Goal: Task Accomplishment & Management: Manage account settings

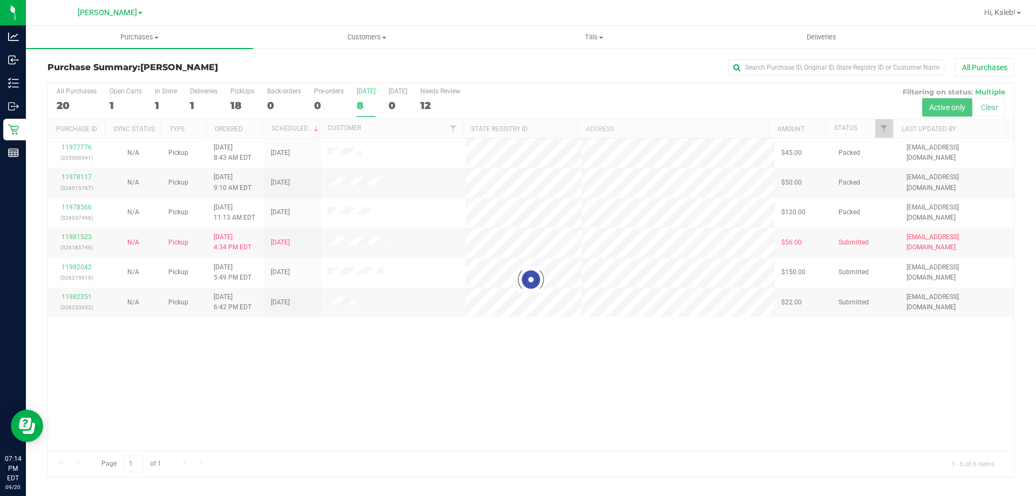
click at [457, 427] on div at bounding box center [531, 279] width 966 height 393
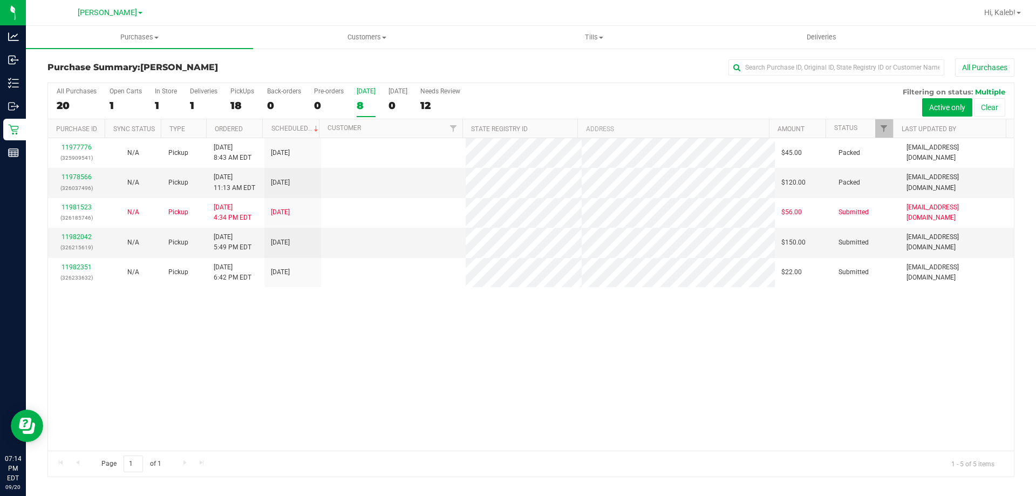
click at [470, 402] on div "11977776 (325909541) N/A Pickup [DATE] 8:43 AM EDT 9/20/2025 $45.00 Packed [EMA…" at bounding box center [531, 294] width 966 height 313
click at [70, 239] on link "11982042" at bounding box center [77, 237] width 30 height 8
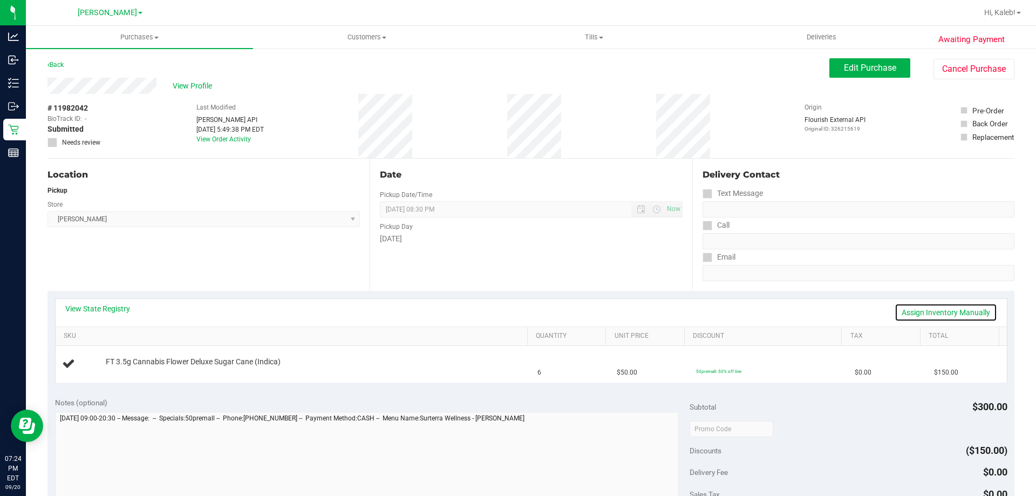
click at [923, 313] on link "Assign Inventory Manually" at bounding box center [946, 312] width 103 height 18
click at [135, 371] on link "Add Package" at bounding box center [125, 369] width 39 height 8
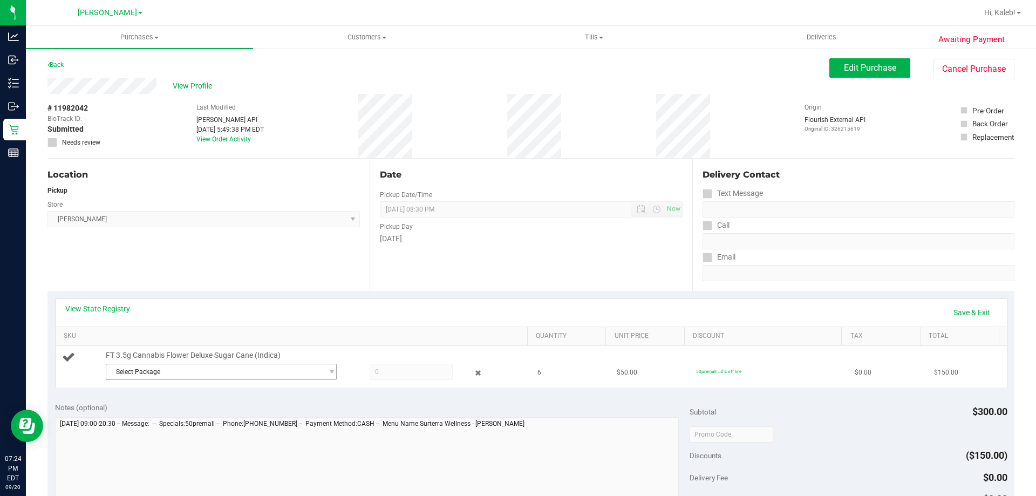
click at [198, 379] on span "Select Package" at bounding box center [214, 371] width 216 height 15
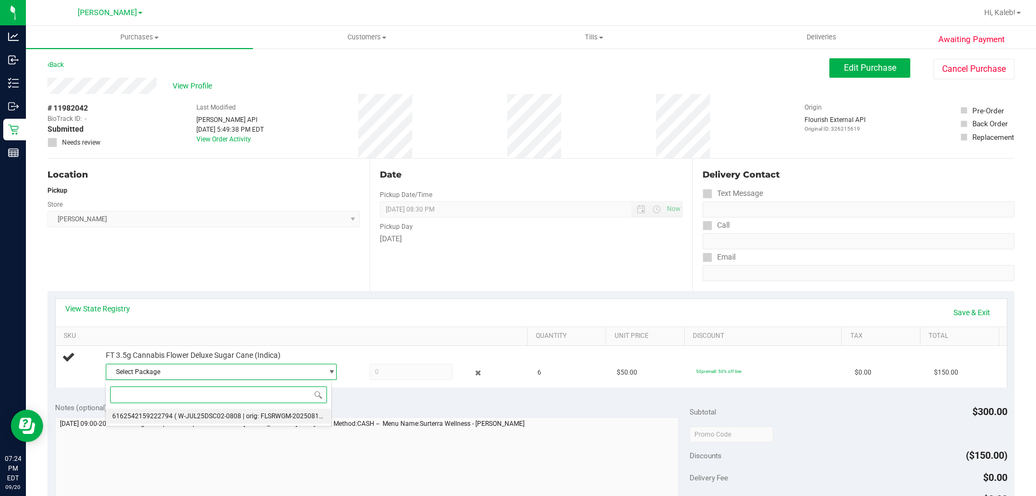
click at [264, 414] on span "( W-JUL25DSC02-0808 | orig: FLSRWGM-20250814-285 )" at bounding box center [256, 416] width 165 height 8
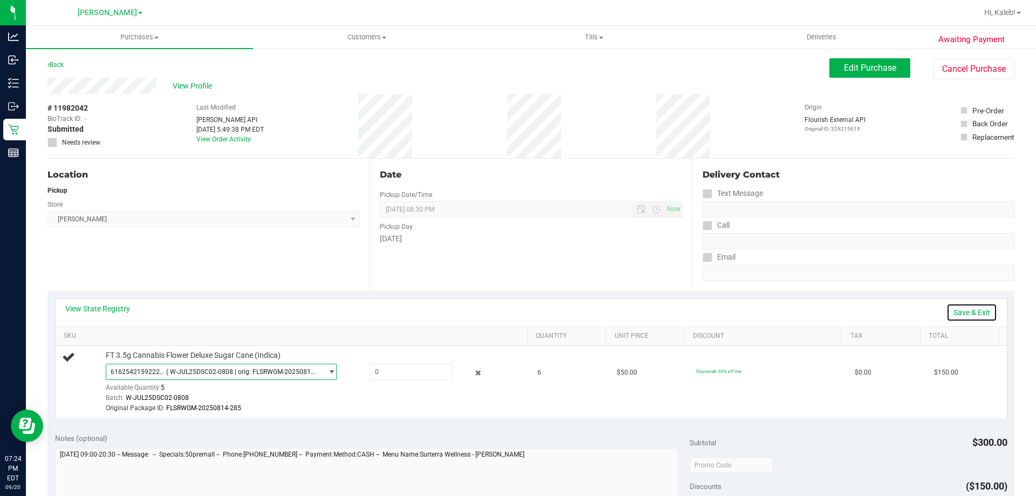
click at [953, 313] on link "Save & Exit" at bounding box center [972, 312] width 51 height 18
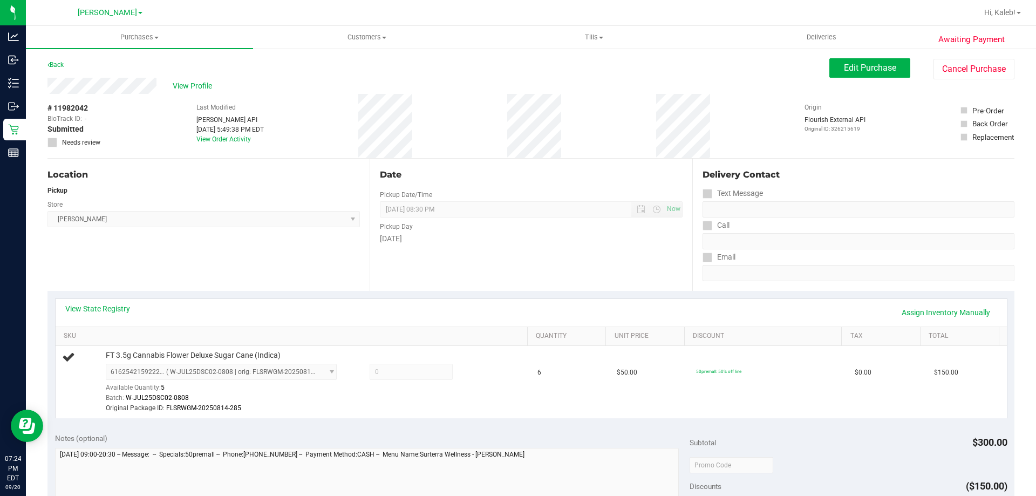
click at [377, 277] on div "Date Pickup Date/Time [DATE] Now [DATE] 08:30 PM Now Pickup Day [DATE]" at bounding box center [531, 225] width 322 height 132
click at [257, 269] on div "Location Pickup Store [PERSON_NAME] Select Store [PERSON_NAME][GEOGRAPHIC_DATA]…" at bounding box center [208, 225] width 322 height 132
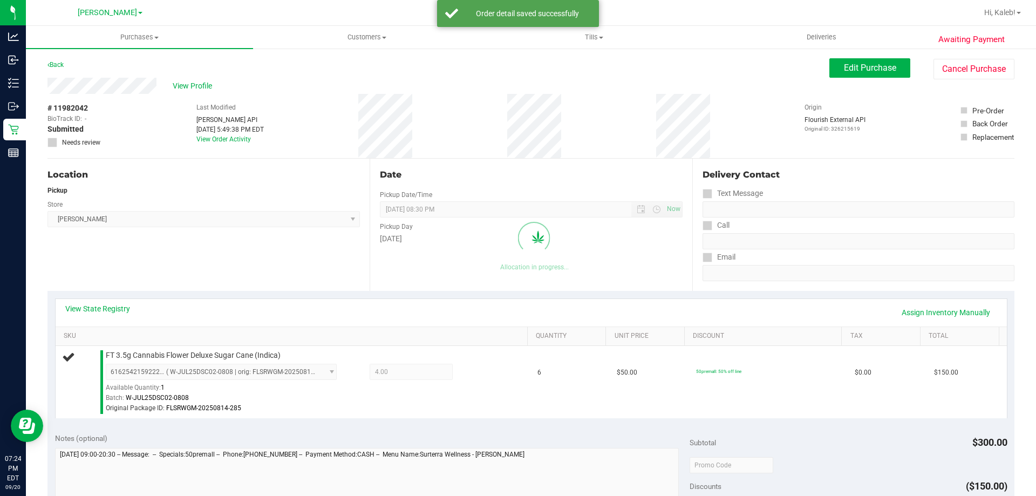
type input "5.00"
click at [857, 63] on span "Edit Purchase" at bounding box center [870, 68] width 52 height 10
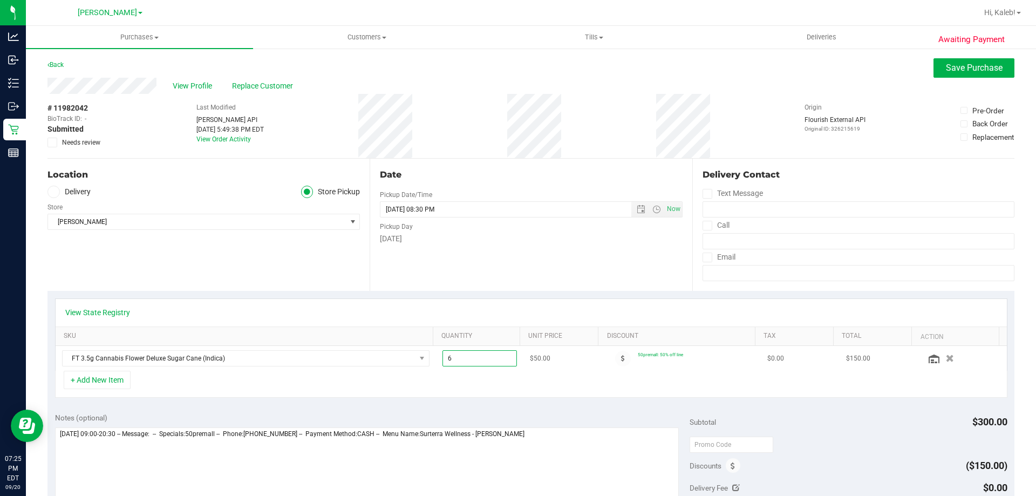
click at [477, 357] on span "6.00 6" at bounding box center [480, 358] width 75 height 16
click at [477, 357] on input "6" at bounding box center [480, 358] width 74 height 15
type input "5"
type input "5.00"
click at [592, 248] on div "Date Pickup Date/Time [DATE] Now [DATE] 08:30 PM Now Pickup Day [DATE]" at bounding box center [531, 225] width 322 height 132
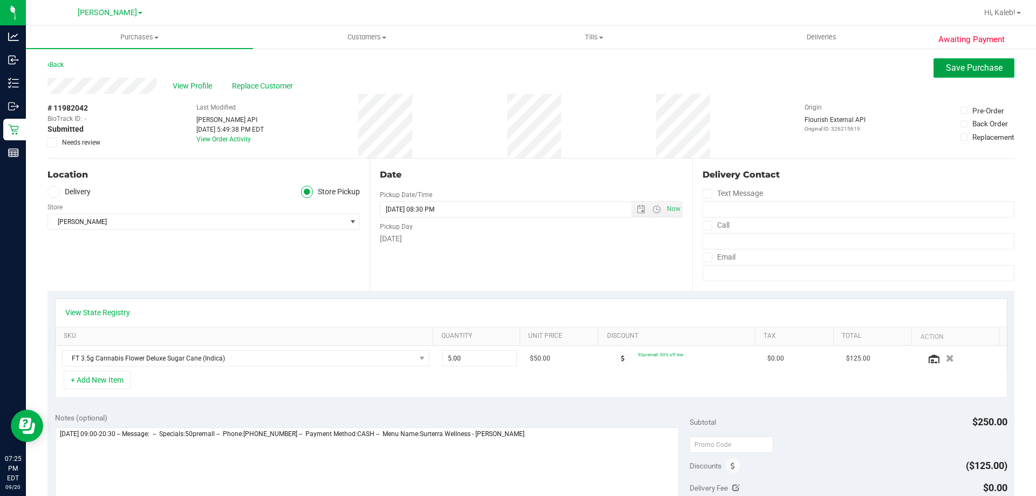
click at [985, 69] on span "Save Purchase" at bounding box center [974, 68] width 57 height 10
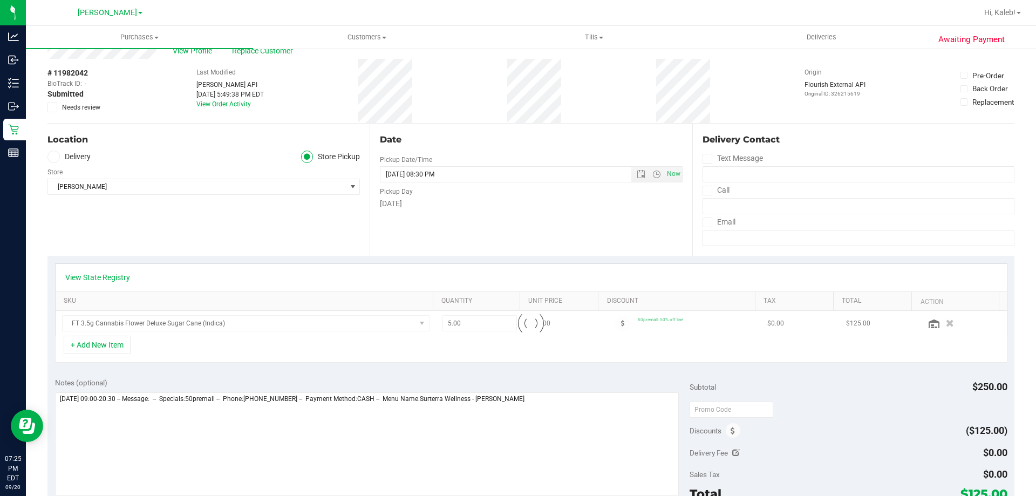
scroll to position [54, 0]
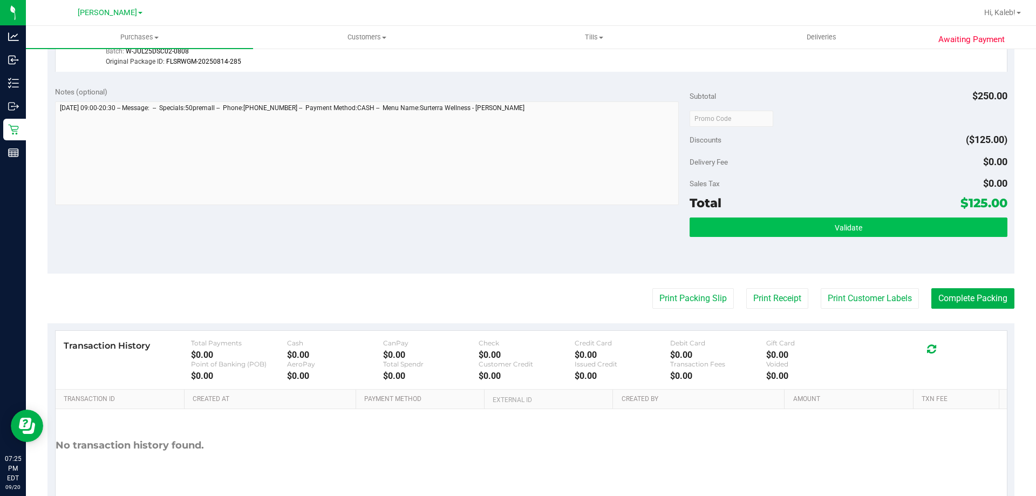
scroll to position [343, 0]
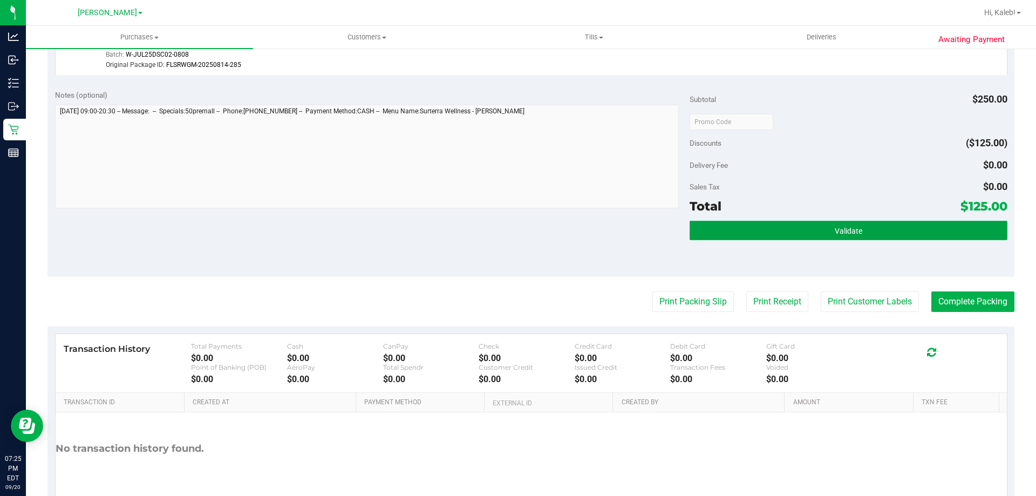
click at [861, 232] on button "Validate" at bounding box center [848, 230] width 317 height 19
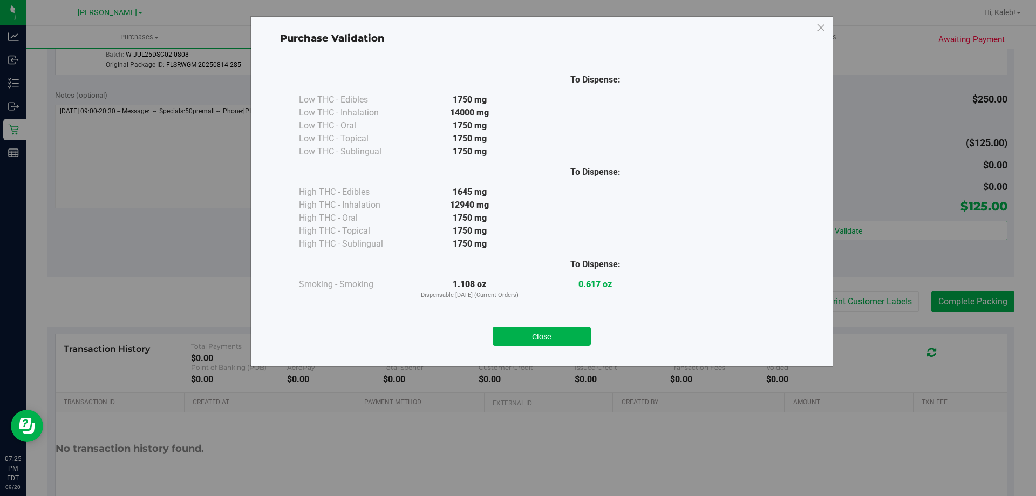
drag, startPoint x: 564, startPoint y: 331, endPoint x: 638, endPoint y: 320, distance: 74.8
click at [564, 331] on button "Close" at bounding box center [542, 336] width 98 height 19
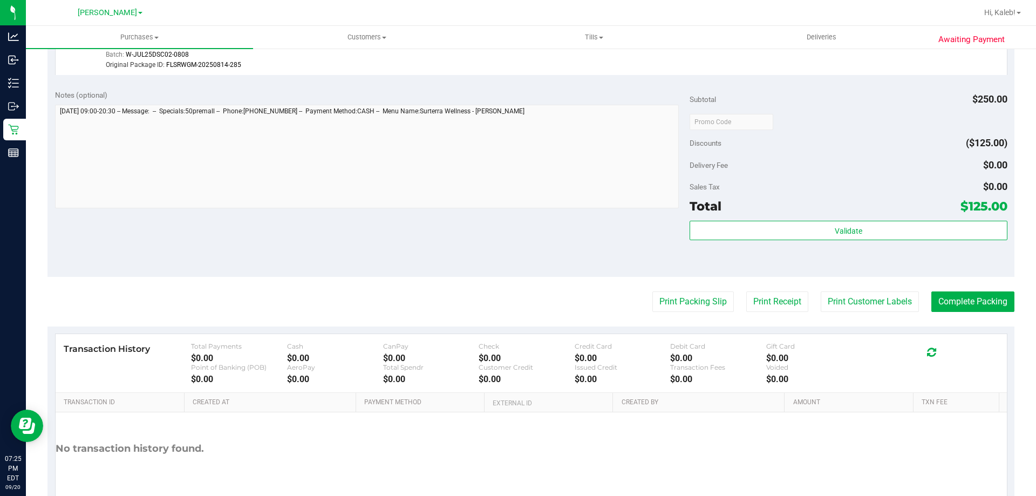
scroll to position [0, 0]
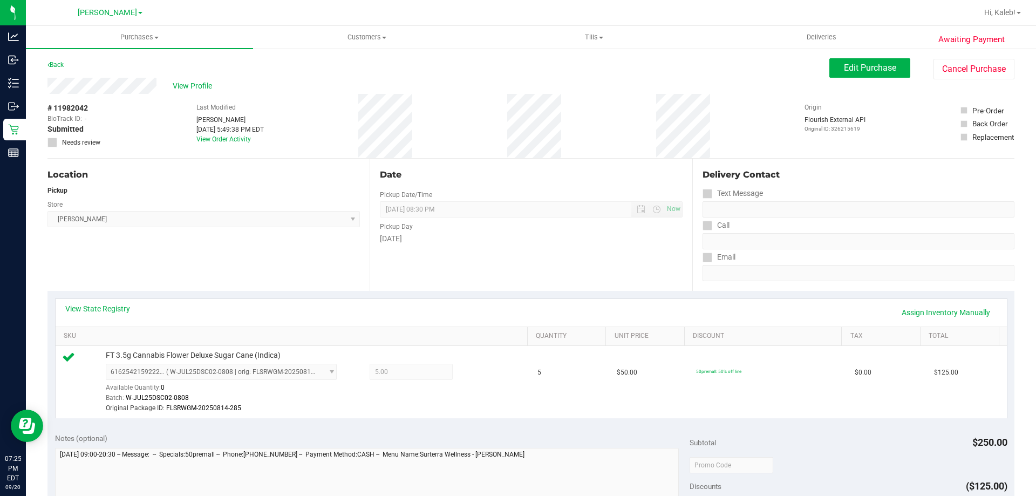
click at [813, 64] on div "Back Edit Purchase Cancel Purchase" at bounding box center [530, 67] width 967 height 19
click at [819, 66] on div "Back Edit Purchase Cancel Purchase" at bounding box center [530, 67] width 967 height 19
click at [878, 73] on button "Edit Purchase" at bounding box center [870, 67] width 81 height 19
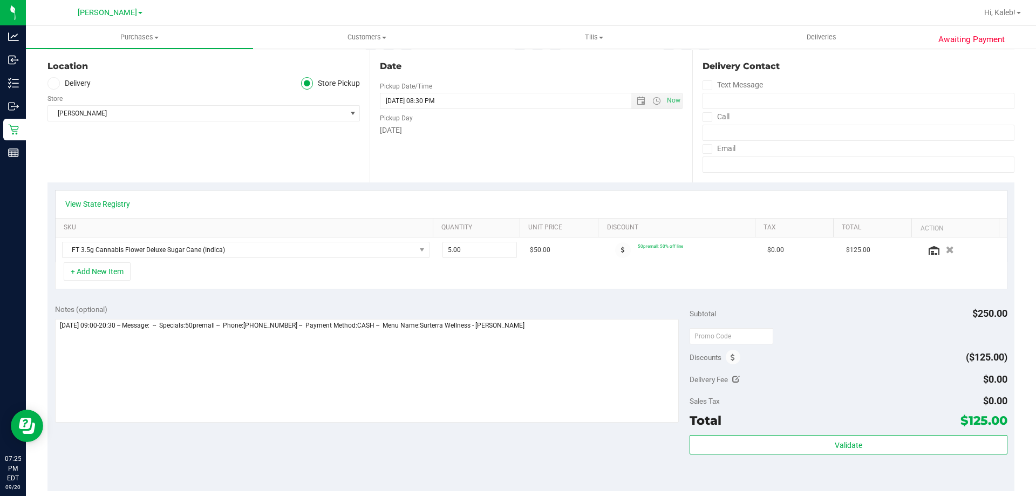
scroll to position [183, 0]
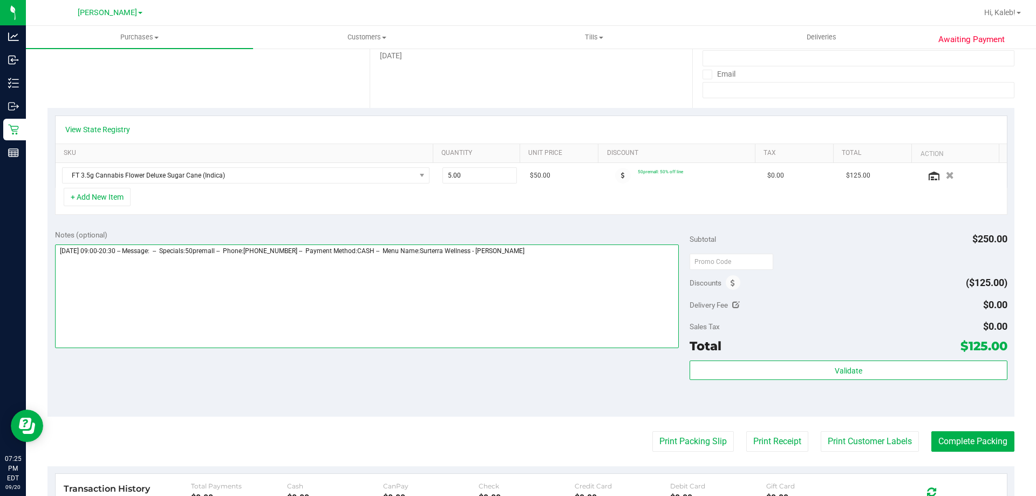
click at [532, 267] on textarea at bounding box center [367, 297] width 624 height 104
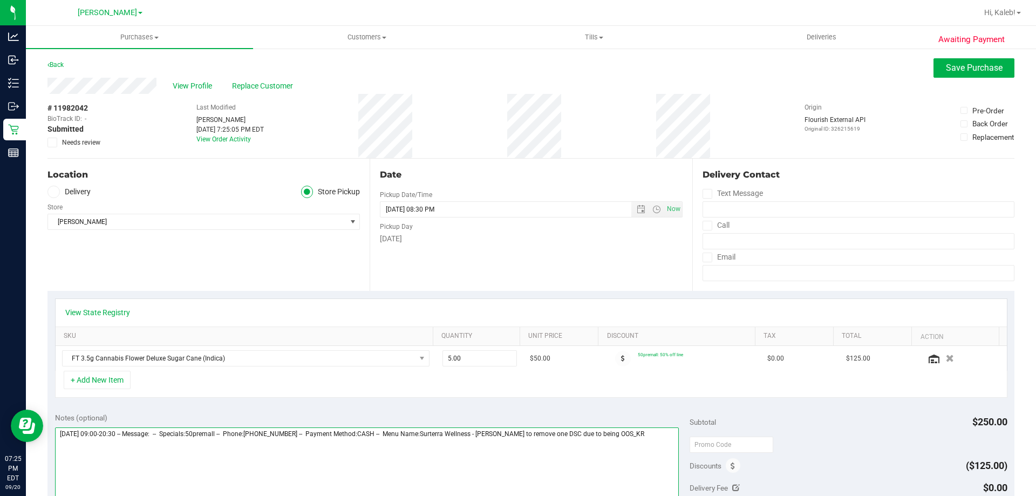
type textarea "[DATE] 09:00-20:30 -- Message: -- Specials:50premall -- Phone:[PHONE_NUMBER] --…"
click at [951, 80] on div "View Profile Replace Customer" at bounding box center [530, 86] width 967 height 16
click at [951, 77] on button "Save Purchase" at bounding box center [974, 67] width 81 height 19
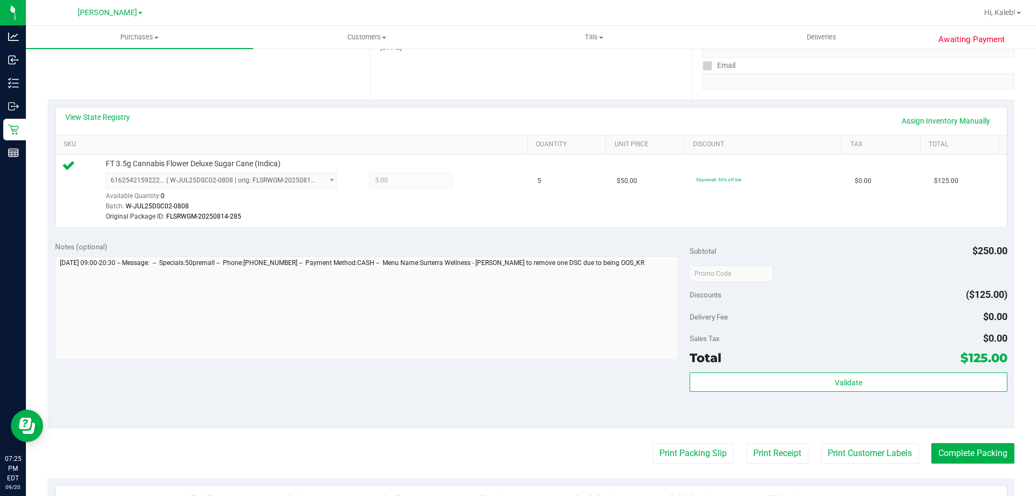
scroll to position [201, 0]
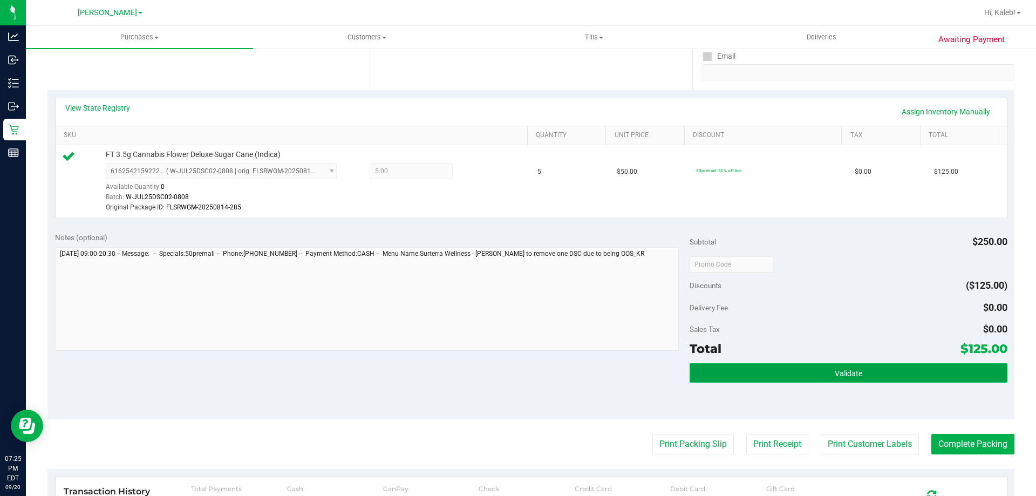
click at [882, 368] on button "Validate" at bounding box center [848, 372] width 317 height 19
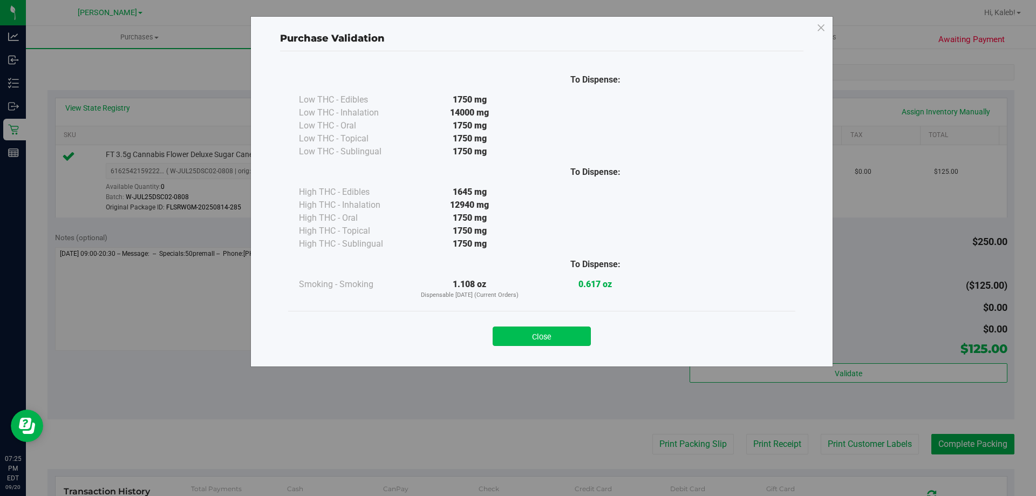
click at [558, 343] on button "Close" at bounding box center [542, 336] width 98 height 19
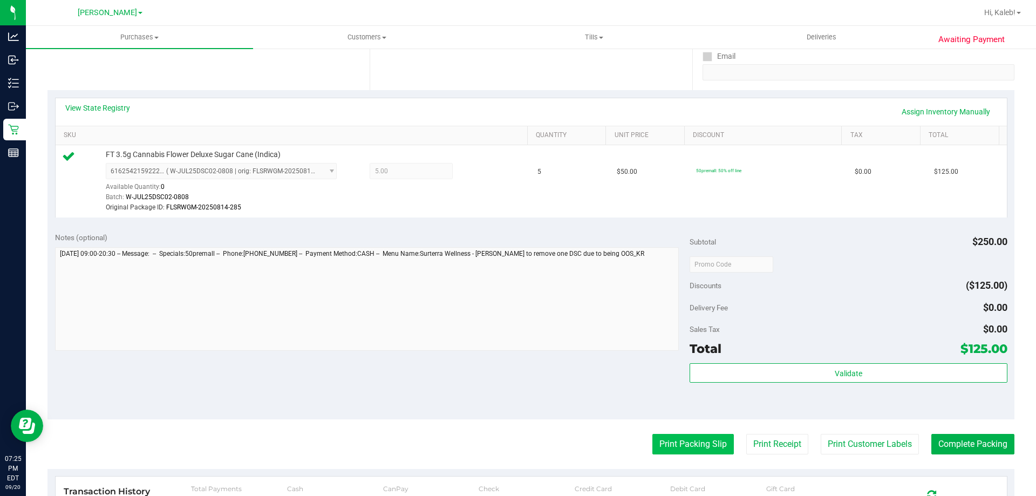
click at [694, 442] on button "Print Packing Slip" at bounding box center [694, 444] width 82 height 21
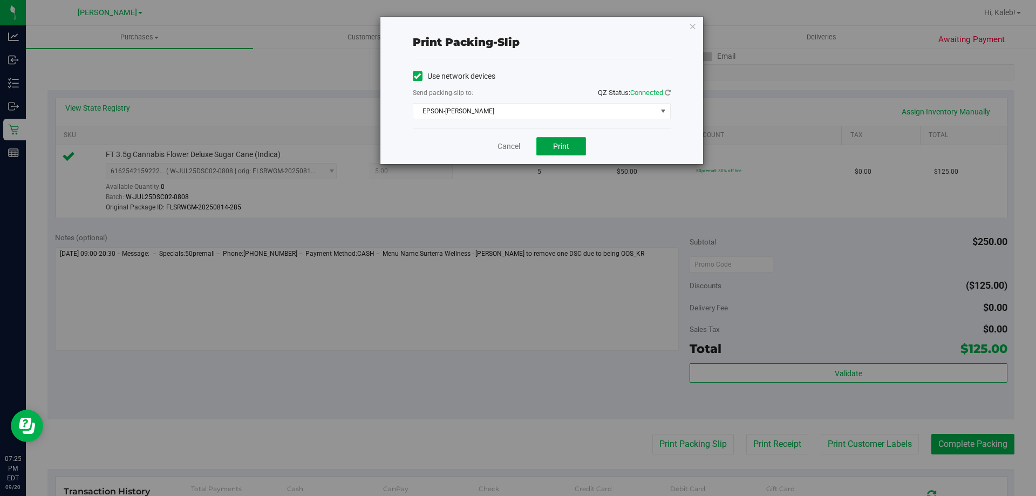
click at [548, 144] on button "Print" at bounding box center [562, 146] width 50 height 18
click at [559, 49] on div "Print packing-slip" at bounding box center [542, 42] width 258 height 34
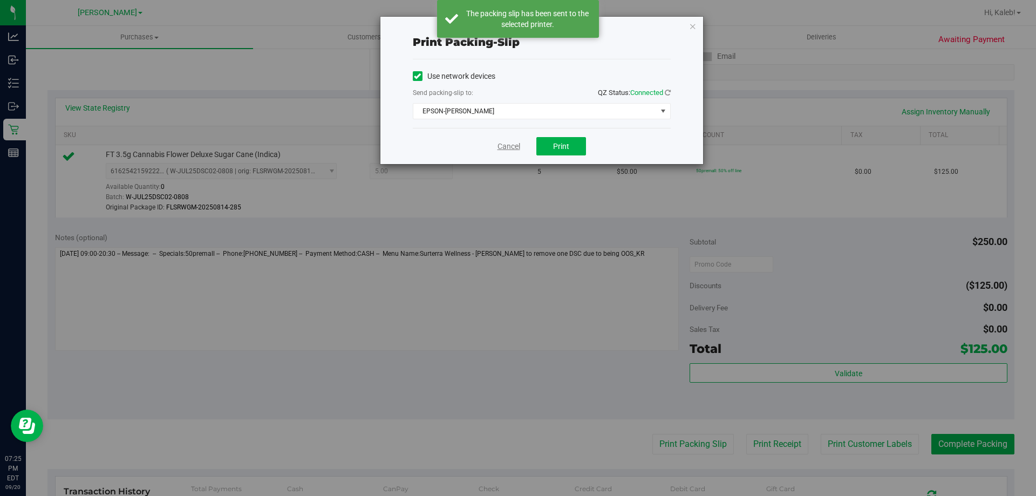
click at [504, 151] on link "Cancel" at bounding box center [509, 146] width 23 height 11
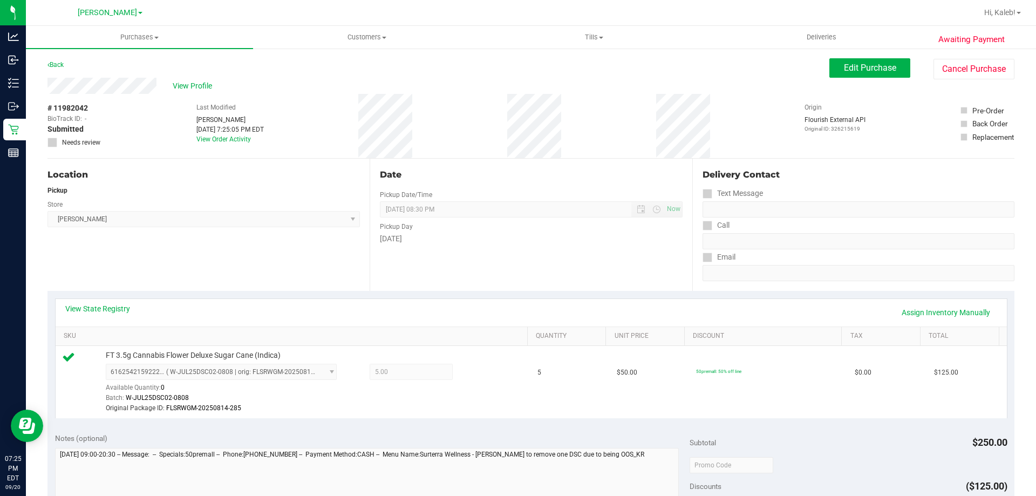
scroll to position [384, 0]
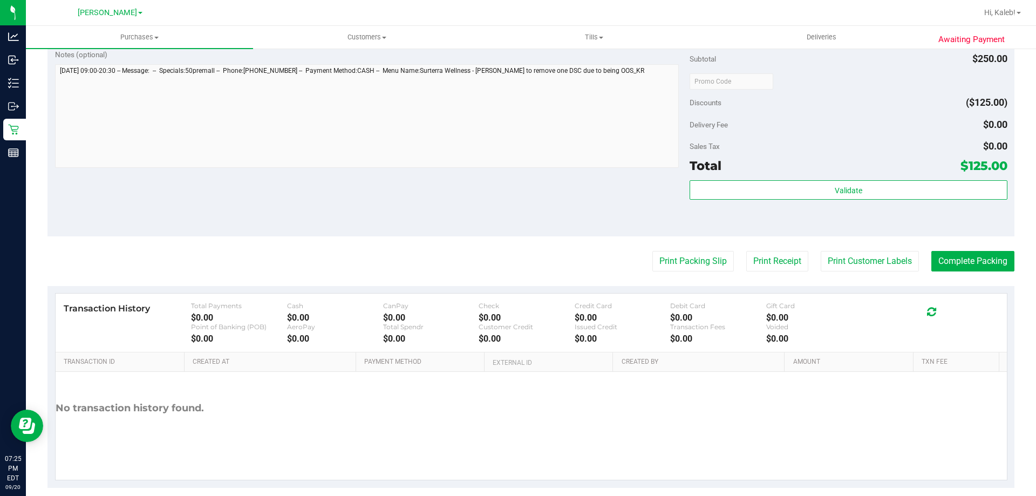
drag, startPoint x: 577, startPoint y: 266, endPoint x: 573, endPoint y: 253, distance: 13.5
click at [577, 261] on div "Print Packing Slip Print Receipt Print Customer Labels Complete Packing" at bounding box center [530, 261] width 967 height 21
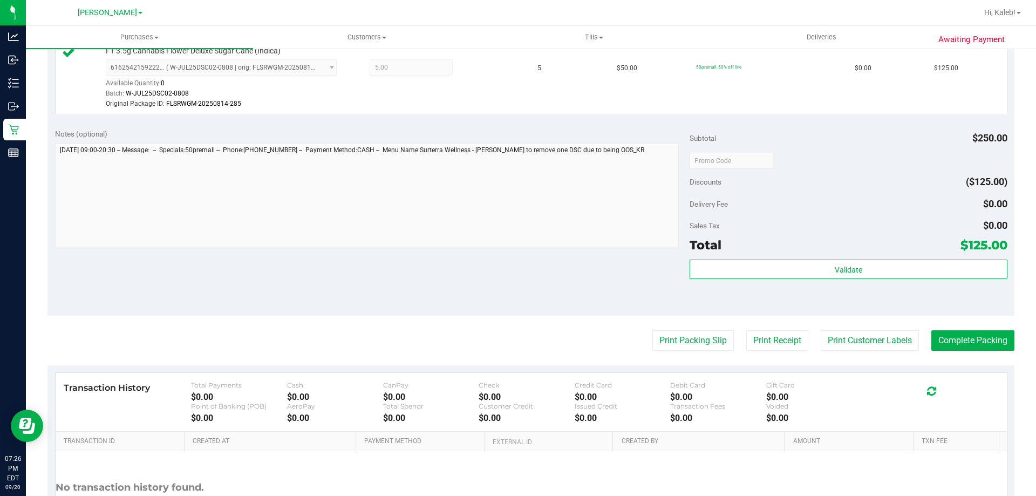
scroll to position [397, 0]
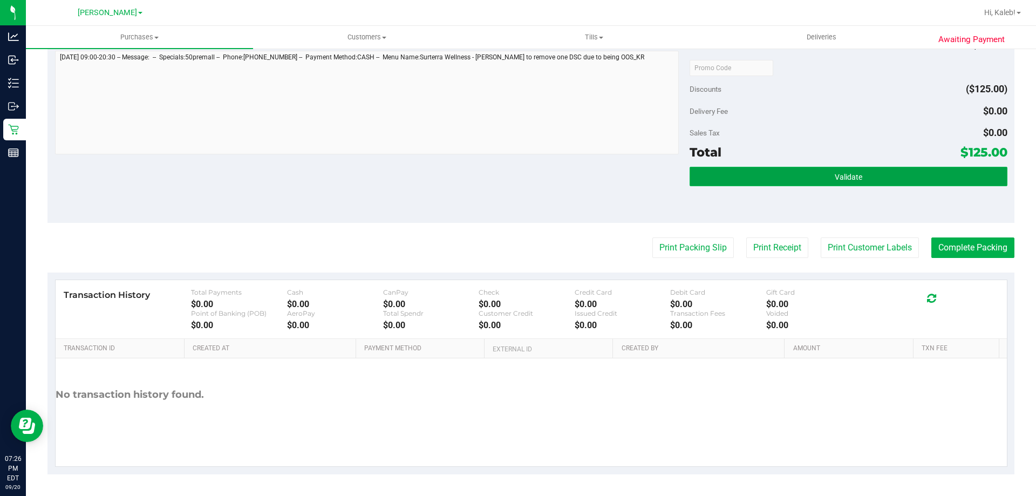
click at [864, 175] on button "Validate" at bounding box center [848, 176] width 317 height 19
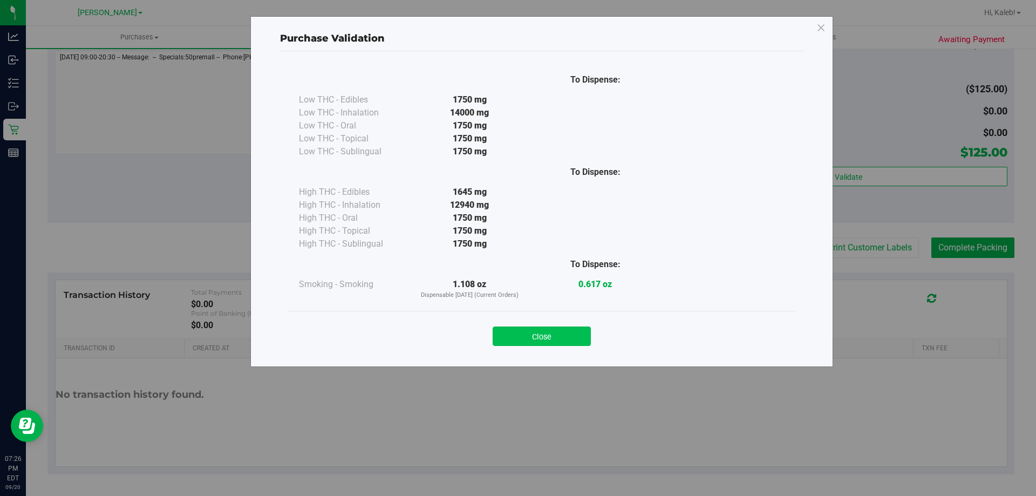
click at [534, 331] on button "Close" at bounding box center [542, 336] width 98 height 19
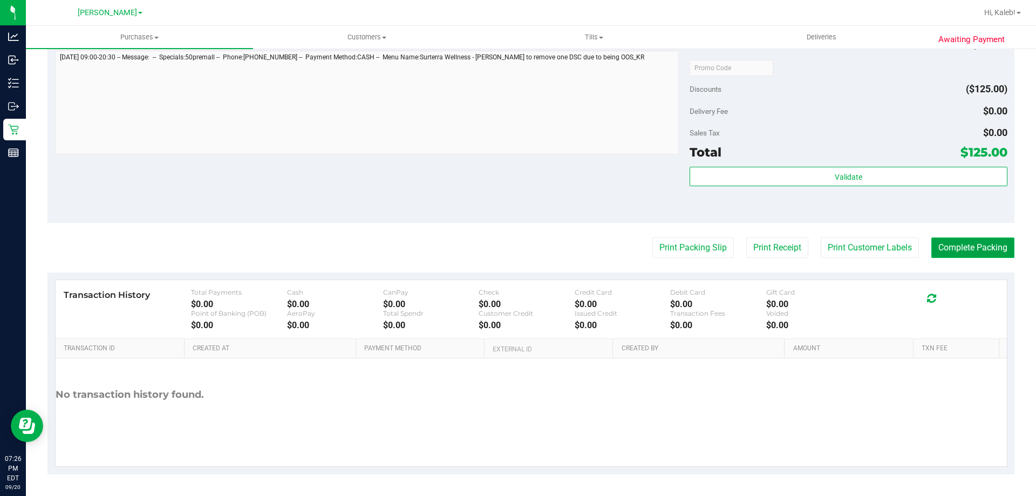
click at [966, 240] on button "Complete Packing" at bounding box center [973, 247] width 83 height 21
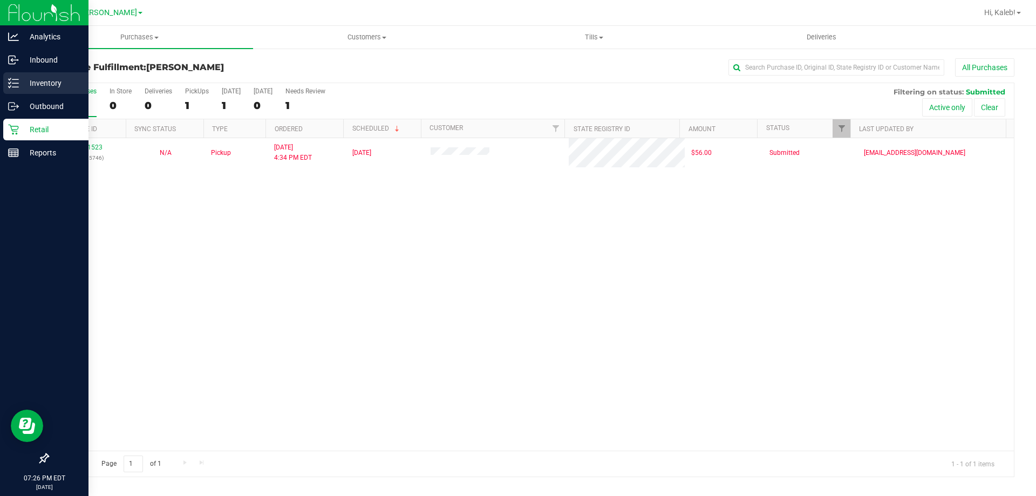
click at [11, 84] on icon at bounding box center [13, 83] width 11 height 11
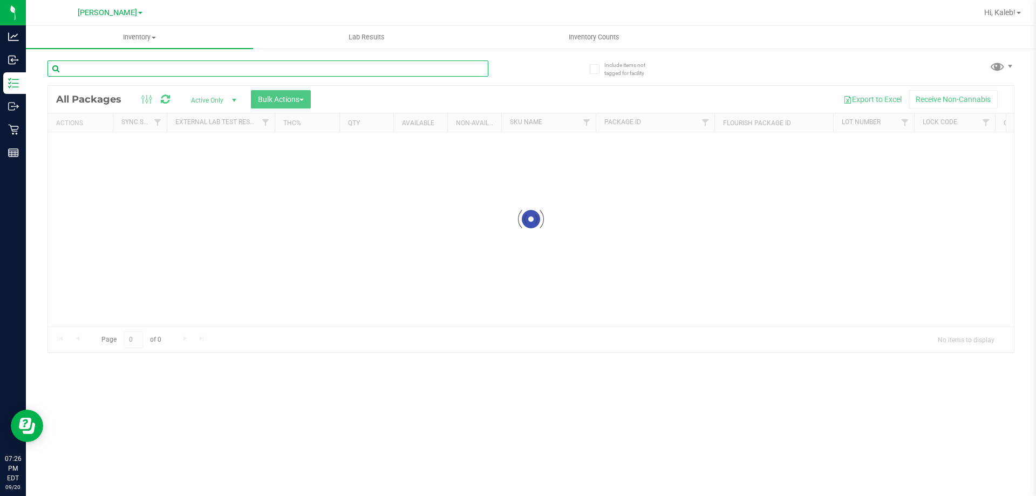
click at [166, 73] on input "text" at bounding box center [267, 68] width 441 height 16
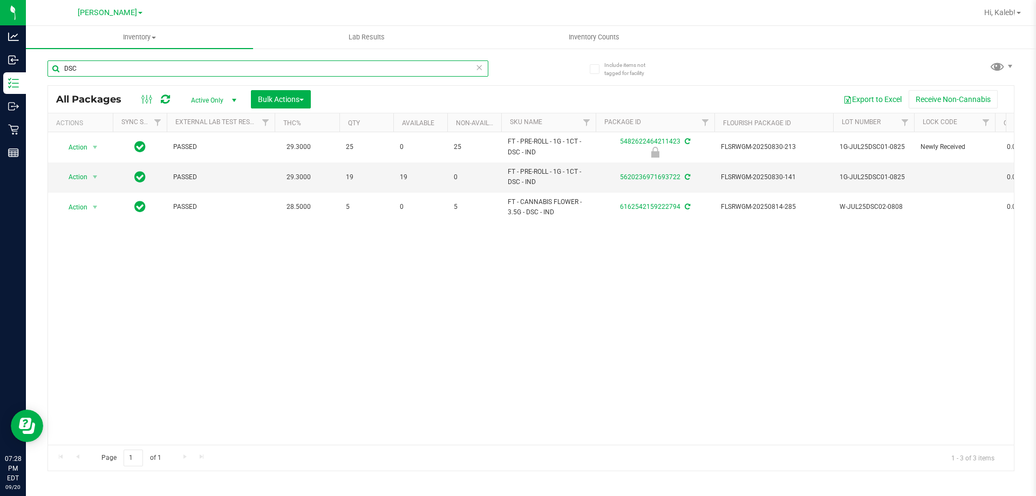
type input "DSC"
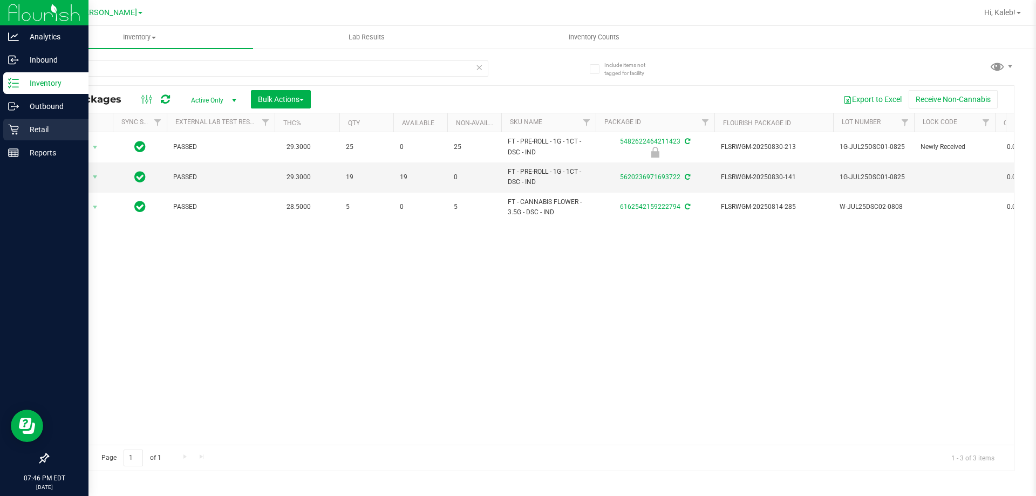
click at [12, 127] on icon at bounding box center [13, 129] width 11 height 11
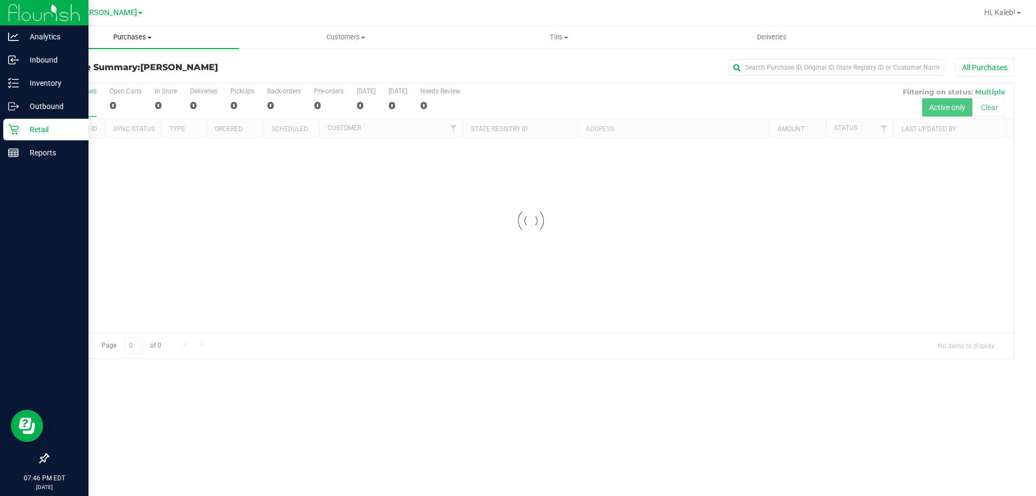
click at [133, 45] on uib-tab-heading "Purchases Summary of purchases Fulfillment All purchases" at bounding box center [132, 37] width 213 height 23
click at [70, 81] on span "Fulfillment" at bounding box center [59, 77] width 67 height 9
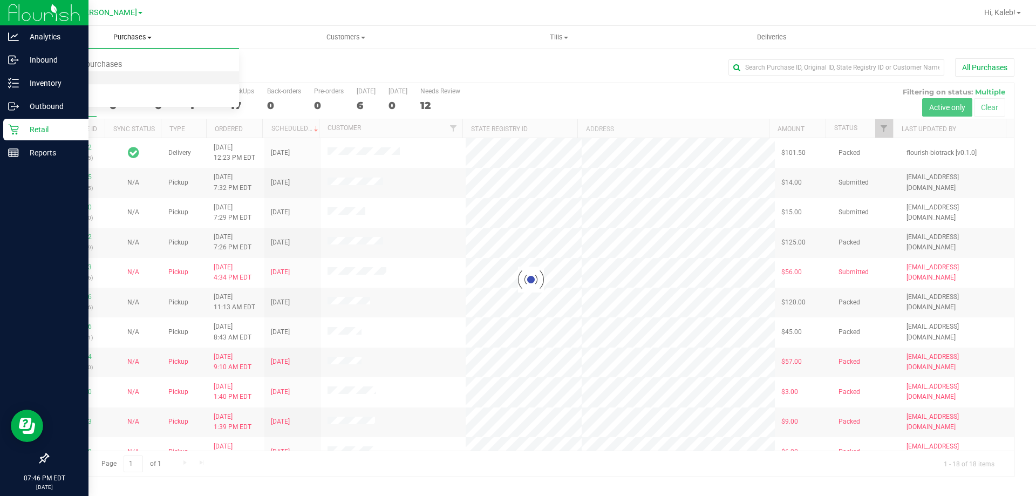
click at [81, 74] on span "Fulfillment" at bounding box center [59, 77] width 67 height 9
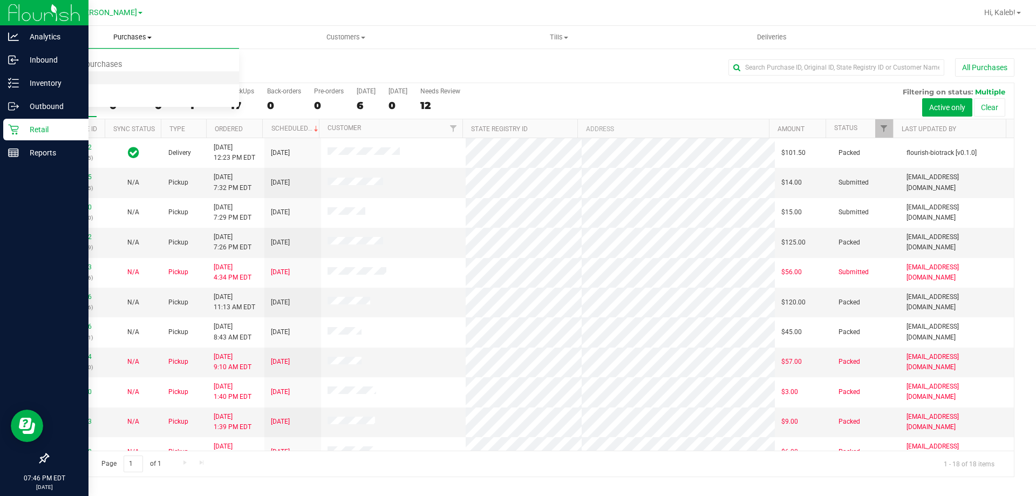
click at [65, 74] on span "Fulfillment" at bounding box center [59, 77] width 67 height 9
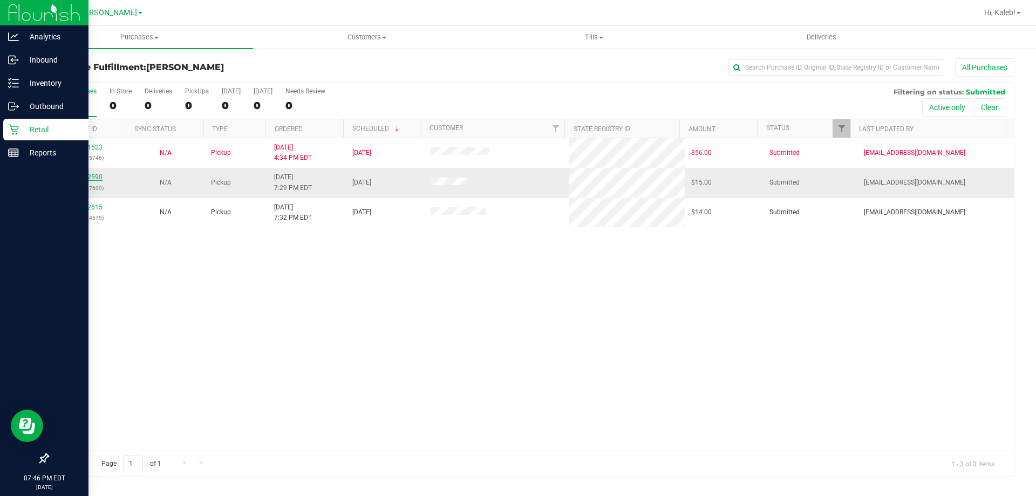
click at [81, 175] on link "11982590" at bounding box center [87, 177] width 30 height 8
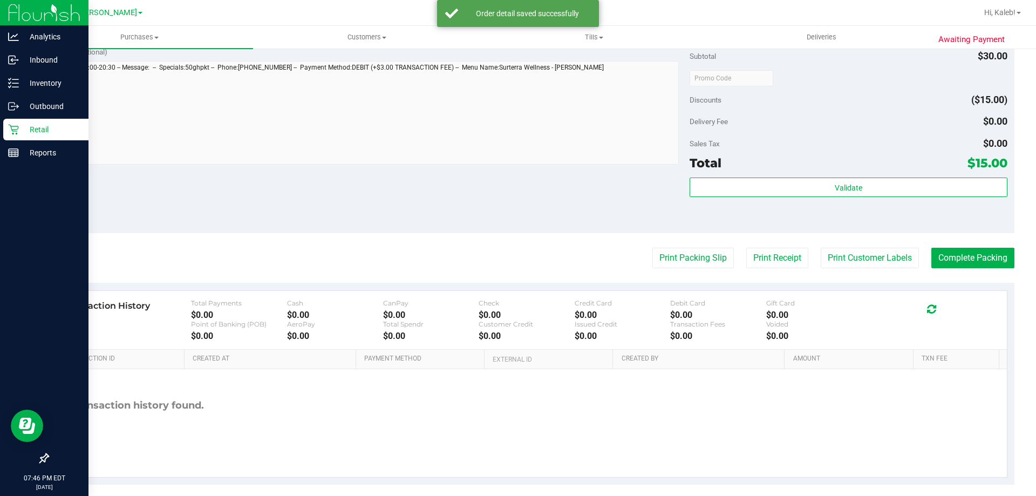
scroll to position [382, 0]
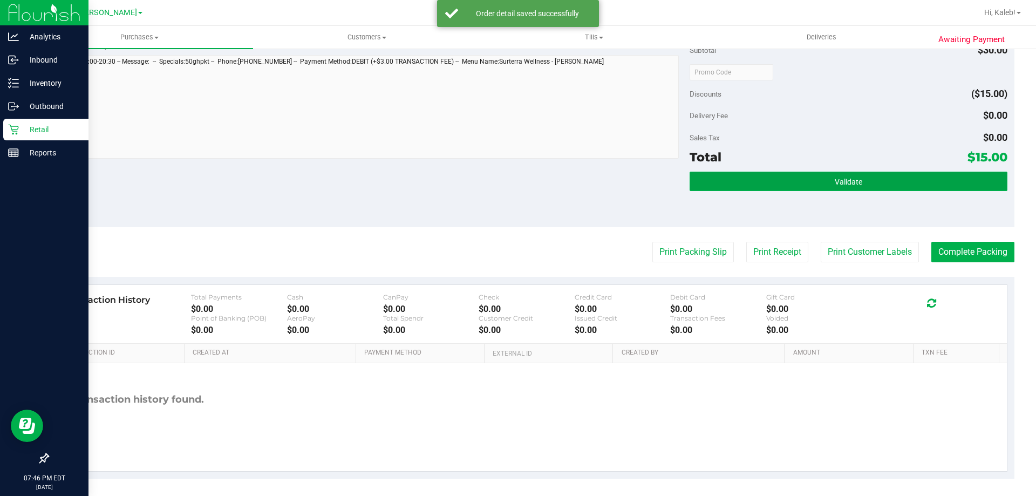
click at [850, 180] on span "Validate" at bounding box center [849, 182] width 28 height 9
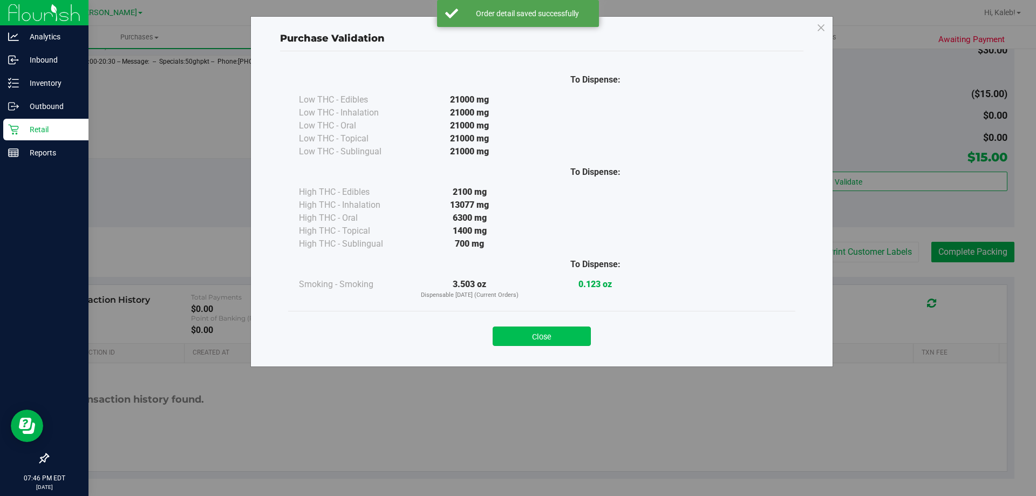
click at [512, 344] on div "Close" at bounding box center [541, 333] width 507 height 44
drag, startPoint x: 514, startPoint y: 343, endPoint x: 615, endPoint y: 320, distance: 103.4
click at [519, 338] on button "Close" at bounding box center [542, 336] width 98 height 19
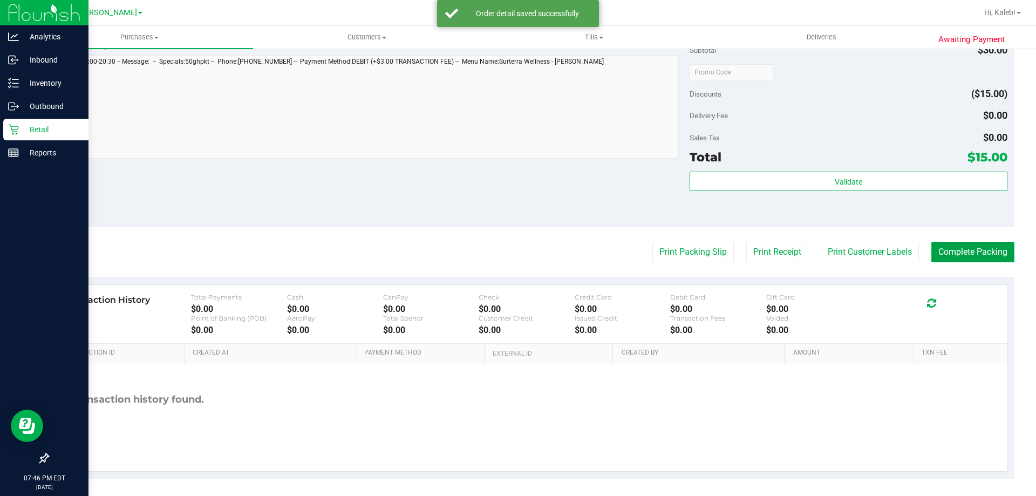
click at [952, 248] on button "Complete Packing" at bounding box center [973, 252] width 83 height 21
